Goal: Entertainment & Leisure: Browse casually

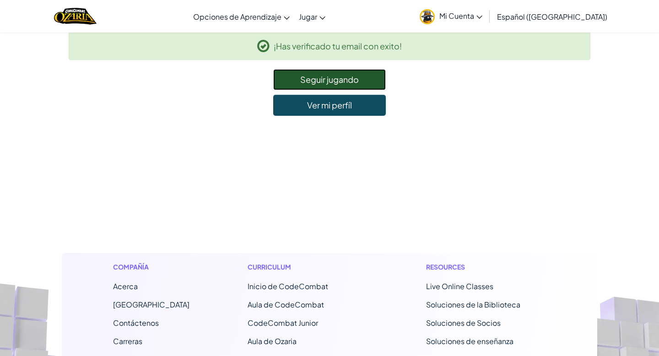
click at [344, 85] on link "Seguir jugando" at bounding box center [329, 79] width 112 height 21
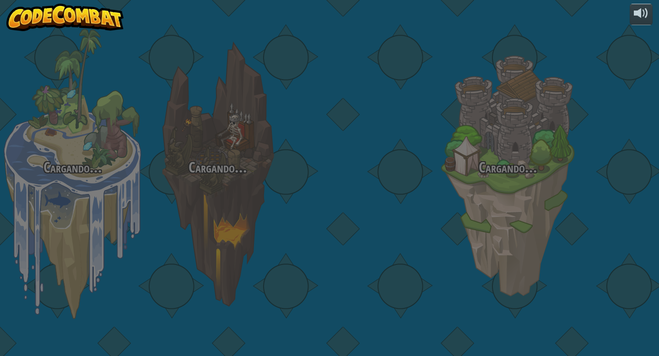
select select "es-419"
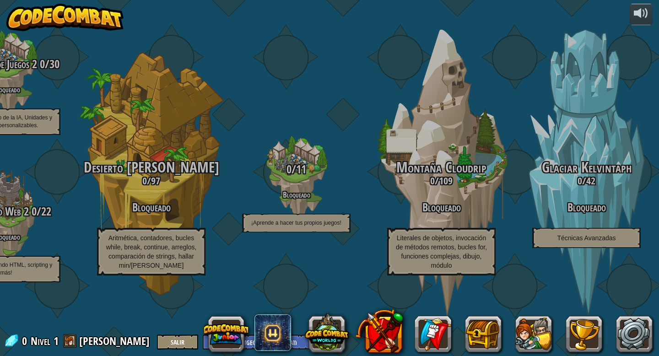
click at [89, 8] on img at bounding box center [64, 17] width 117 height 27
